Goal: Task Accomplishment & Management: Use online tool/utility

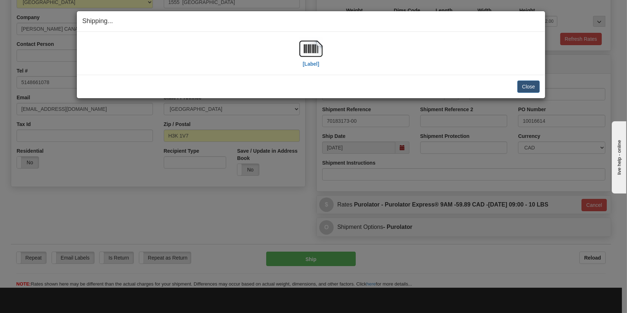
scroll to position [111, 0]
click at [530, 87] on button "Close" at bounding box center [528, 86] width 22 height 12
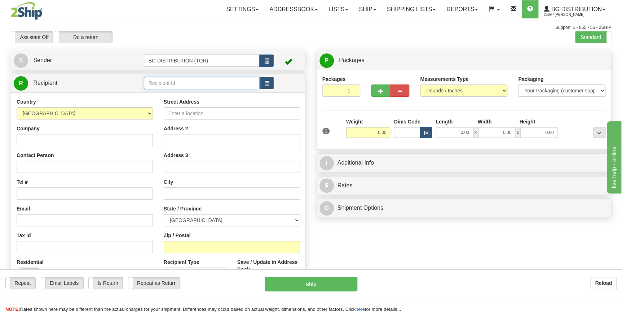
click at [177, 82] on input "text" at bounding box center [202, 83] width 116 height 12
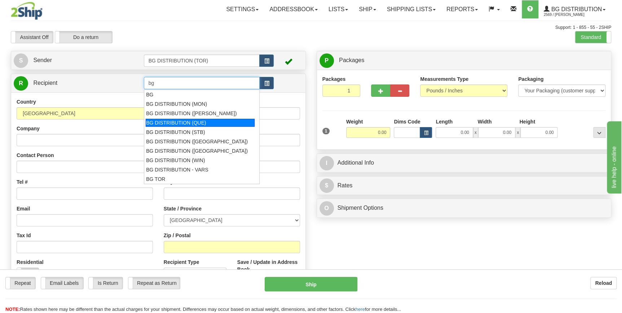
click at [219, 123] on div "BG DISTRIBUTION (QUE)" at bounding box center [200, 123] width 109 height 8
type input "BG DISTRIBUTION (QUE)"
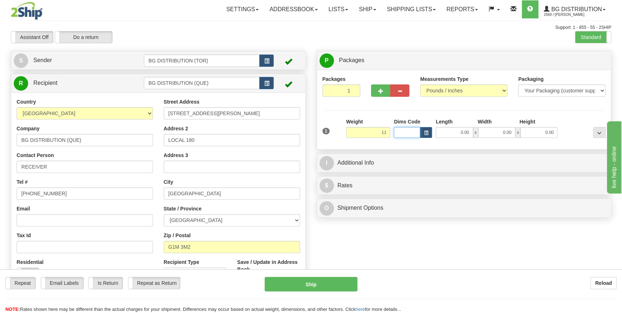
type input "11.00"
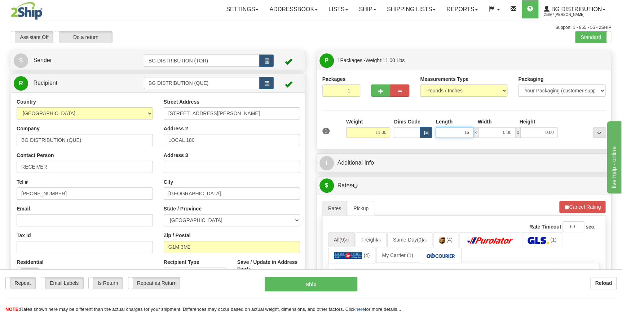
type input "16.00"
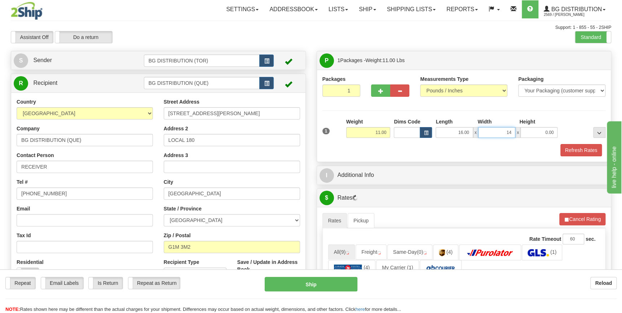
type input "14.00"
type input "8.00"
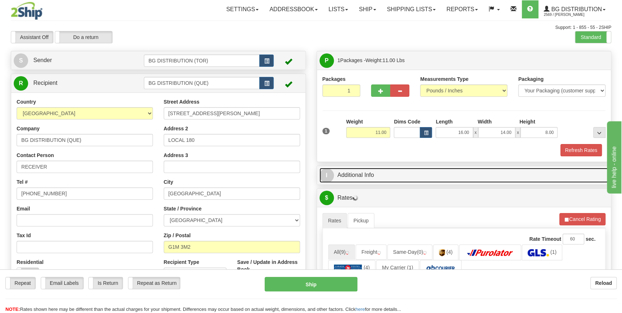
click at [446, 175] on link "I Additional Info" at bounding box center [464, 175] width 289 height 15
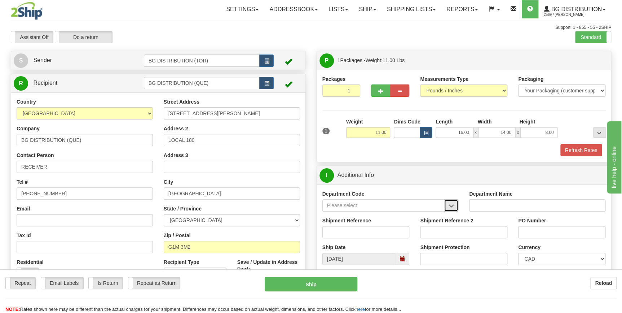
click at [452, 206] on span "button" at bounding box center [451, 205] width 5 height 5
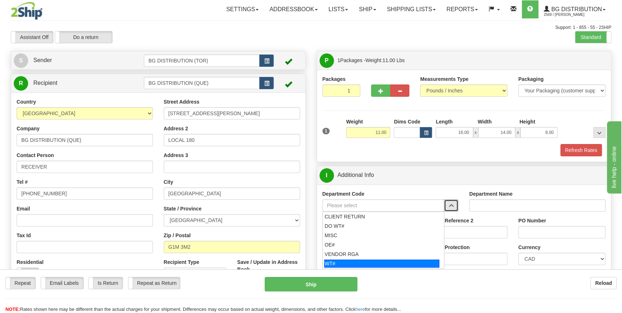
click at [378, 259] on li "WT#" at bounding box center [384, 263] width 122 height 9
type input "WT#"
type input "WAREHOUSE TRANSFERS"
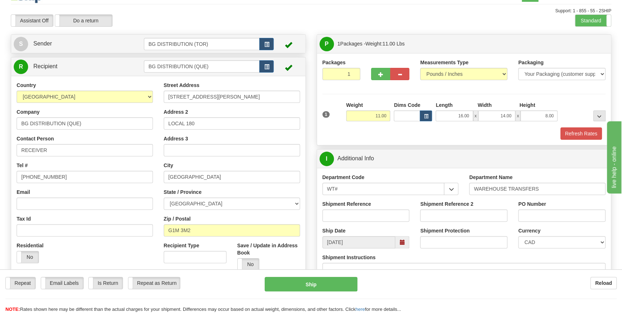
scroll to position [32, 0]
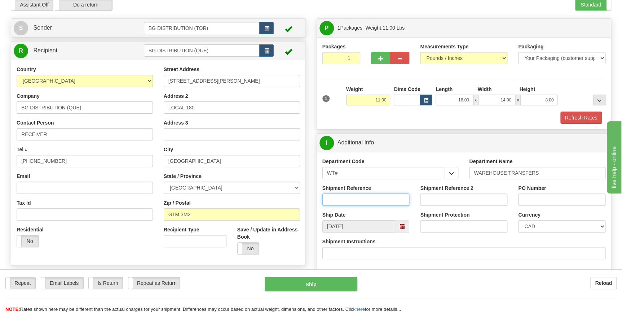
click at [361, 200] on input "Shipment Reference" at bounding box center [365, 199] width 87 height 12
type input "165313-00"
click at [356, 199] on input "165313-00" at bounding box center [365, 199] width 87 height 12
click at [567, 199] on input "PO Number" at bounding box center [561, 199] width 87 height 12
paste input "165313-00"
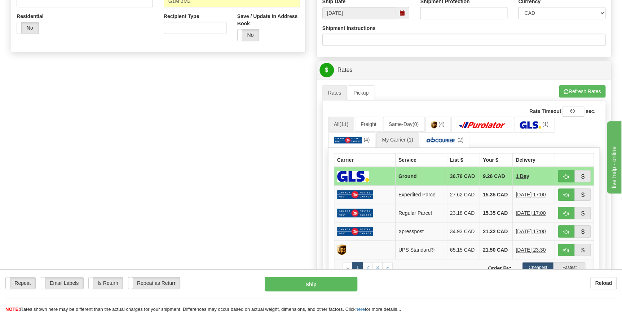
scroll to position [262, 0]
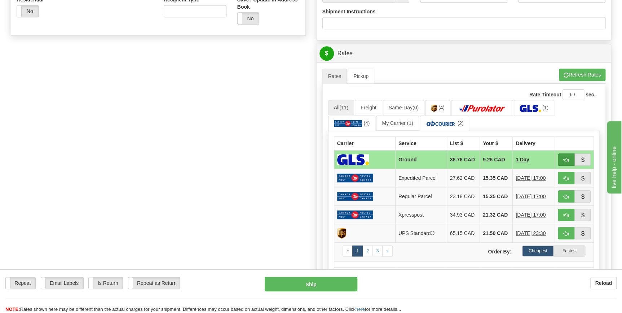
type input "165313-00"
click at [564, 160] on span "button" at bounding box center [566, 160] width 5 height 5
type input "1"
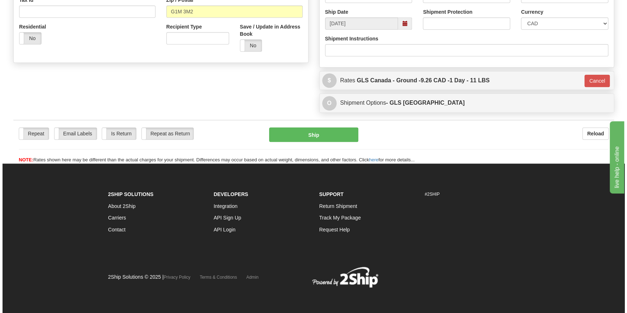
scroll to position [235, 0]
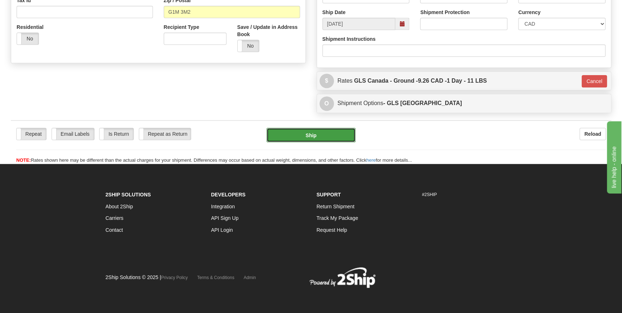
click at [308, 137] on button "Ship" at bounding box center [311, 135] width 89 height 14
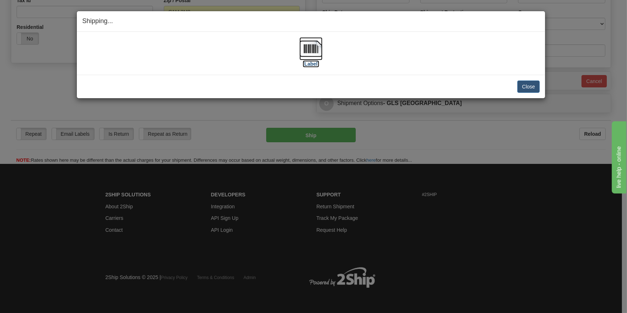
click at [313, 50] on img at bounding box center [310, 48] width 23 height 23
